Goal: Navigation & Orientation: Find specific page/section

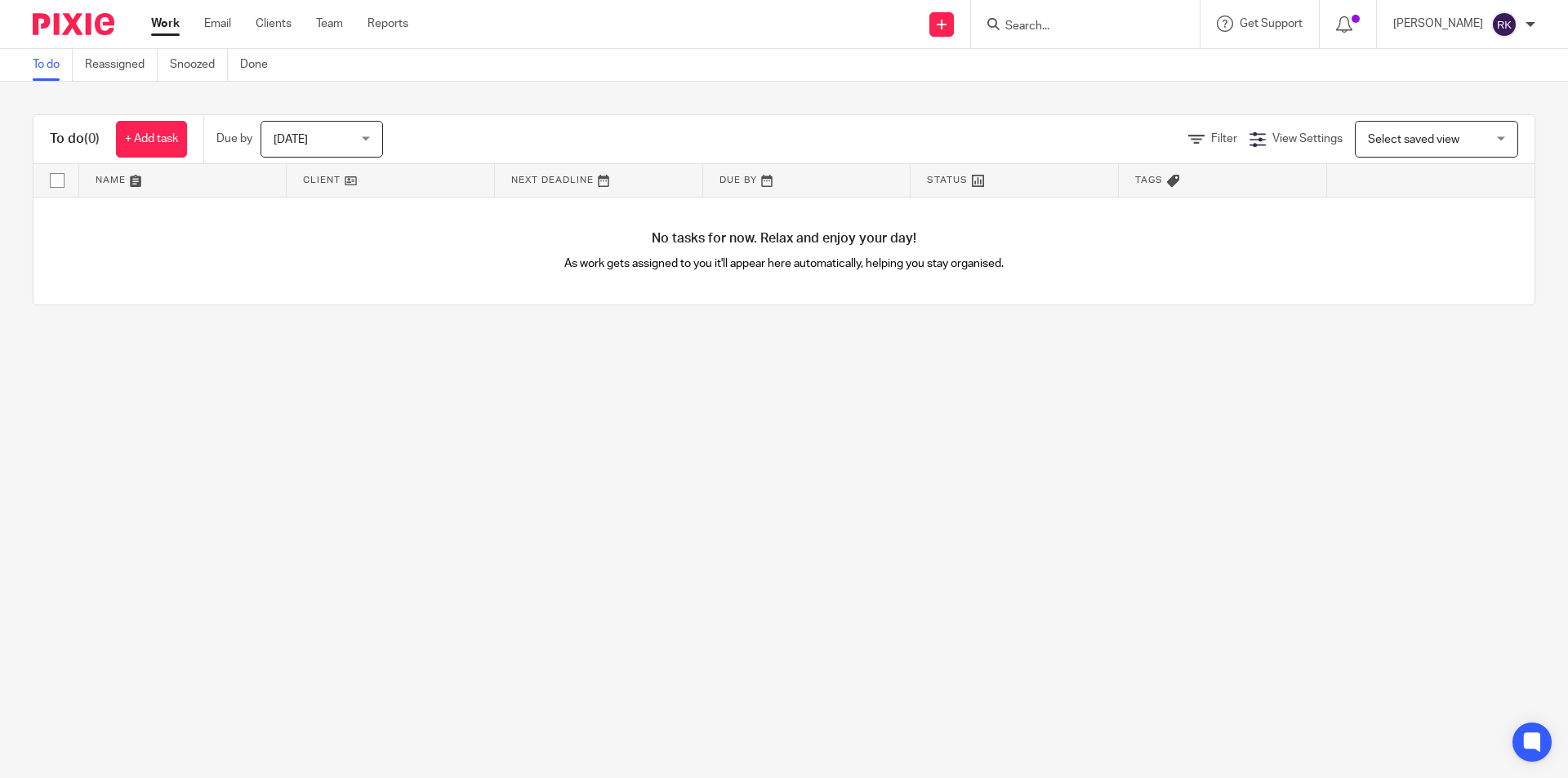
click at [1027, 16] on form at bounding box center [1091, 24] width 174 height 20
click at [1048, 29] on input "Search" at bounding box center [1077, 27] width 147 height 15
click at [317, 23] on link "Team" at bounding box center [329, 24] width 27 height 16
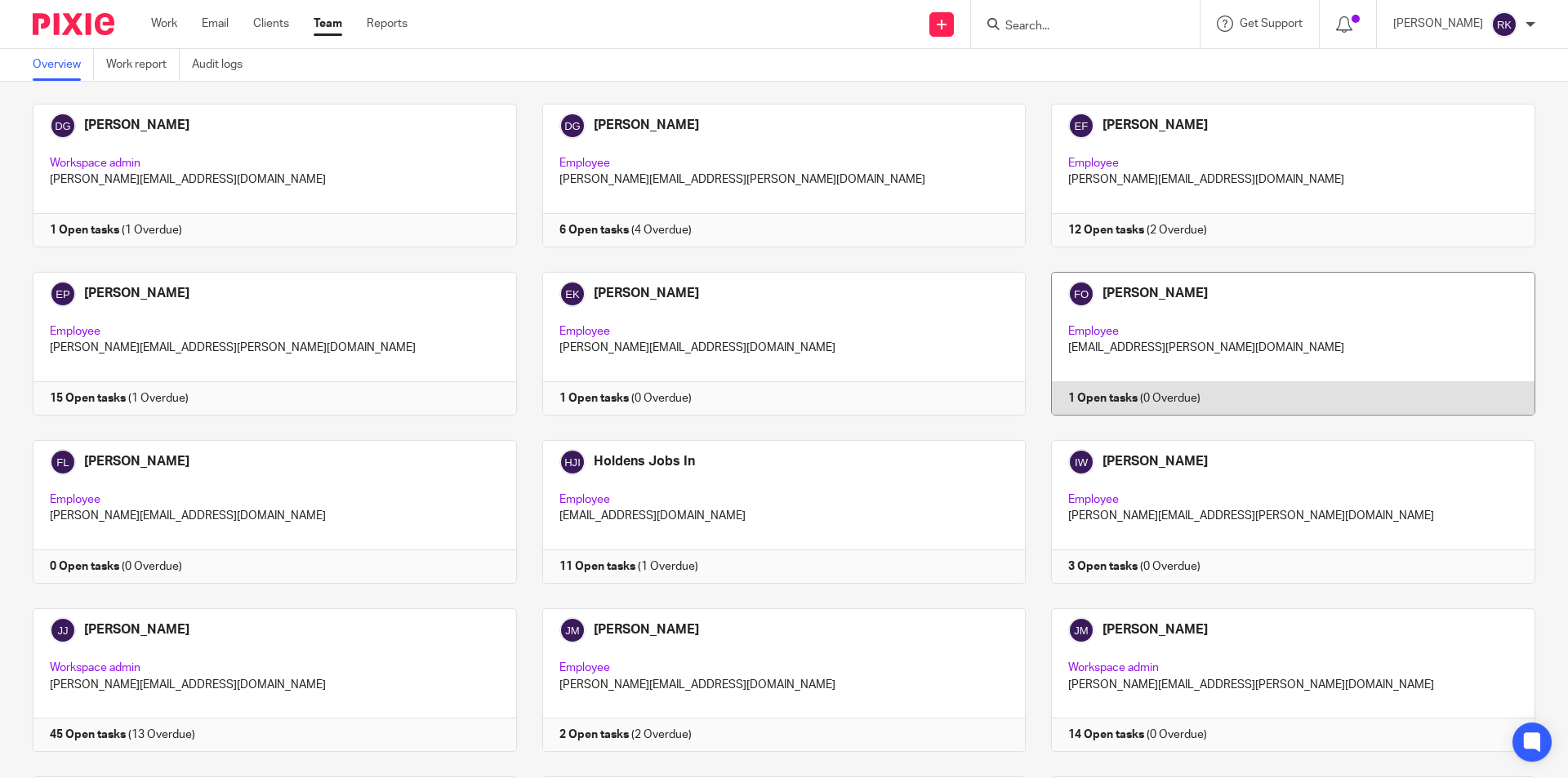
scroll to position [653, 0]
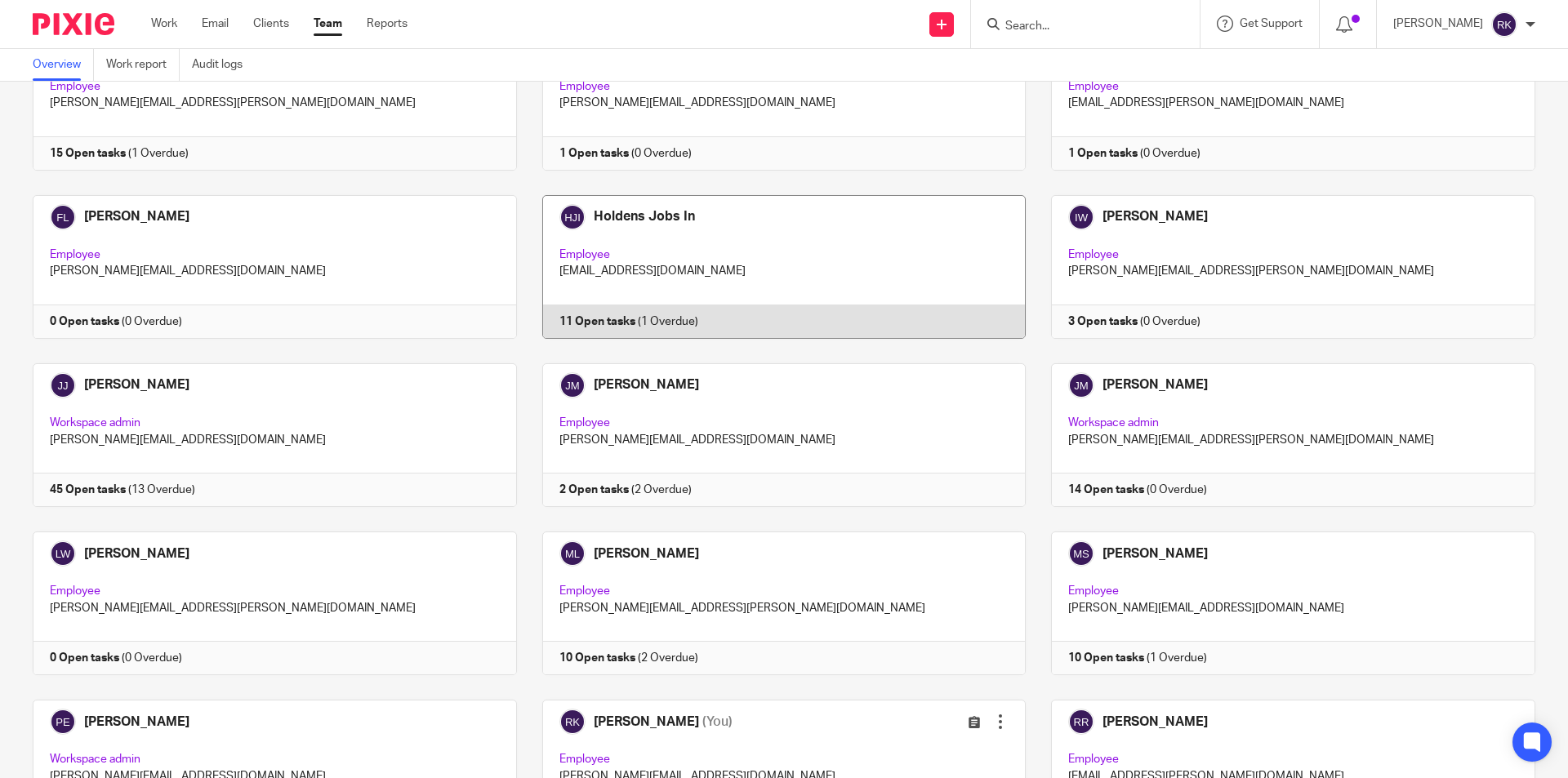
click at [627, 319] on link at bounding box center [772, 267] width 510 height 144
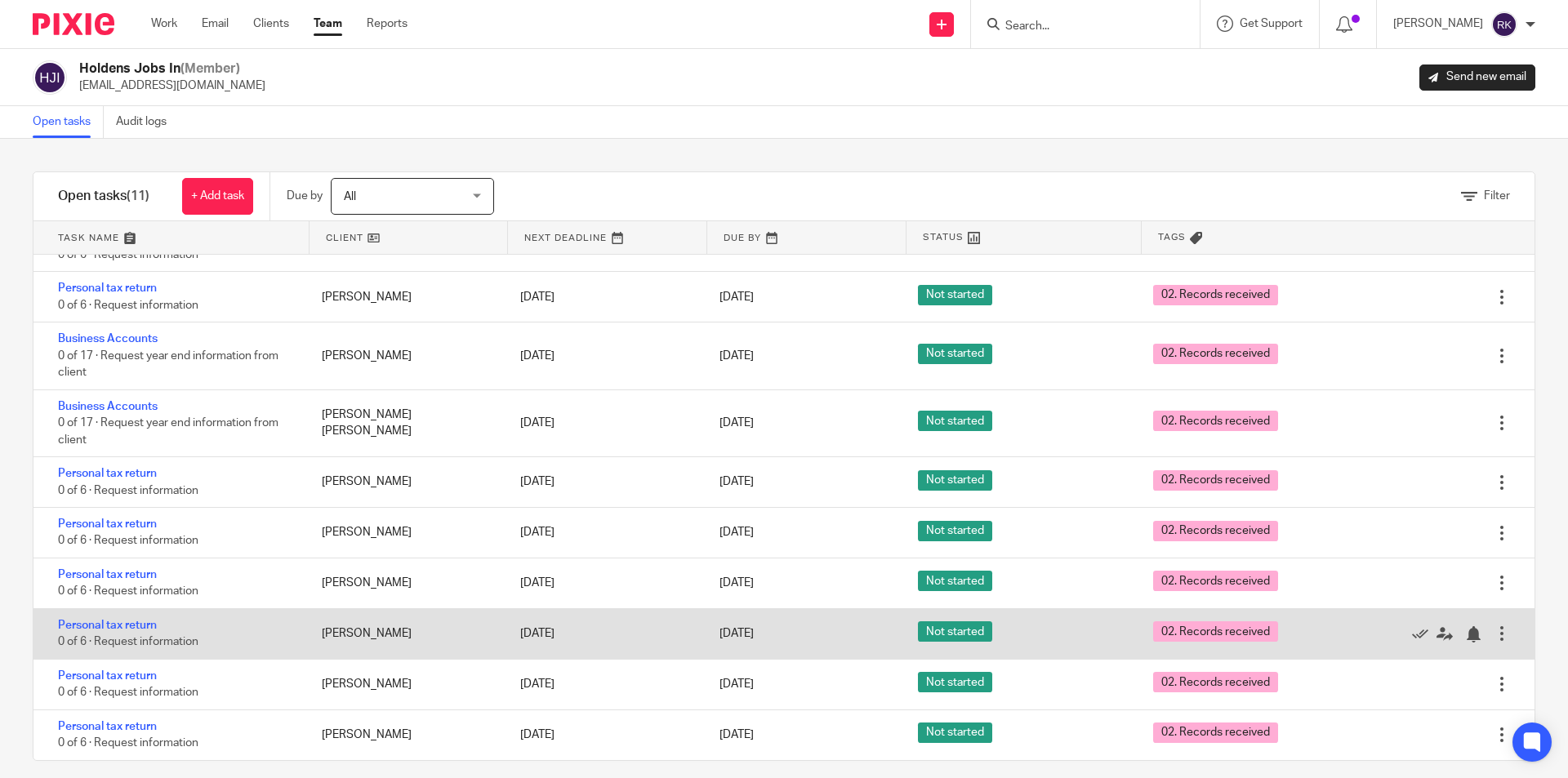
scroll to position [16, 0]
